Goal: Navigation & Orientation: Find specific page/section

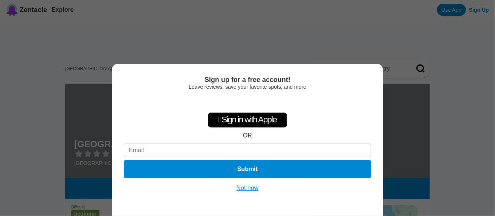
click at [254, 188] on button "Not now" at bounding box center [247, 188] width 27 height 8
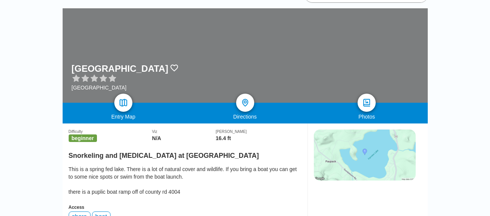
scroll to position [83, 0]
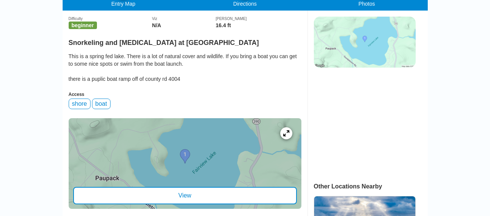
scroll to position [191, 0]
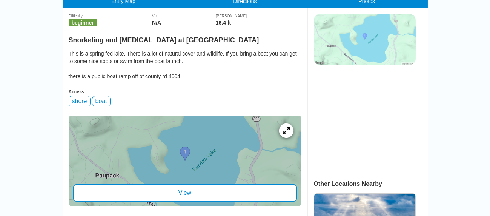
click at [285, 127] on icon at bounding box center [285, 130] width 7 height 7
